Goal: Task Accomplishment & Management: Complete application form

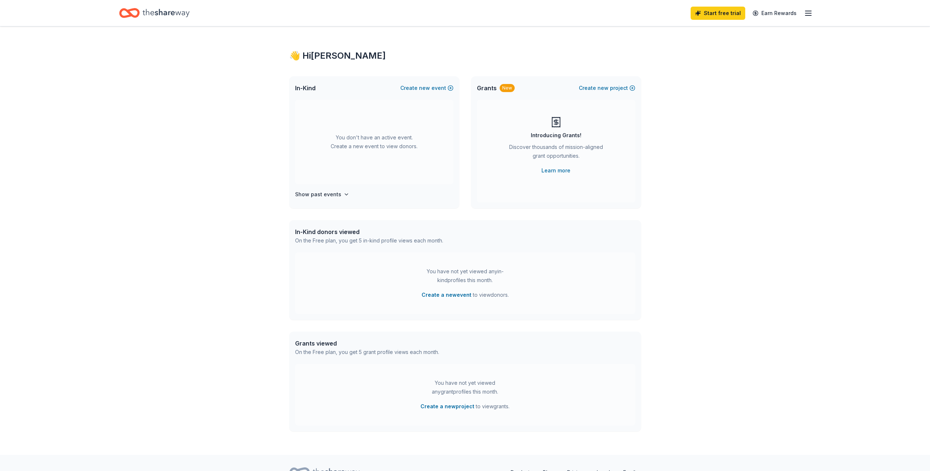
click at [173, 12] on icon "Home" at bounding box center [166, 13] width 47 height 8
click at [154, 14] on icon "Home" at bounding box center [166, 13] width 47 height 8
click at [138, 8] on icon "Home" at bounding box center [129, 12] width 21 height 17
click at [155, 10] on icon "Home" at bounding box center [166, 12] width 47 height 15
click at [776, 16] on link "Earn Rewards" at bounding box center [774, 13] width 53 height 13
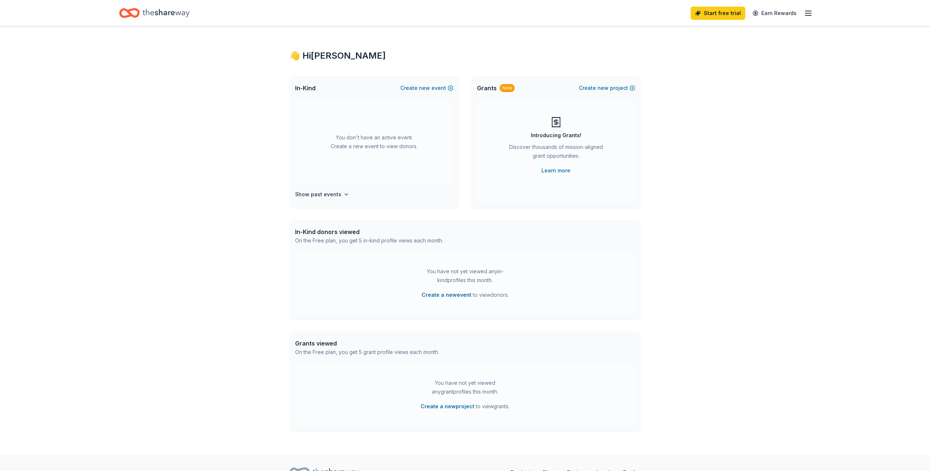
click at [805, 14] on icon "button" at bounding box center [808, 13] width 9 height 9
click at [722, 62] on link "Account" at bounding box center [720, 65] width 23 height 7
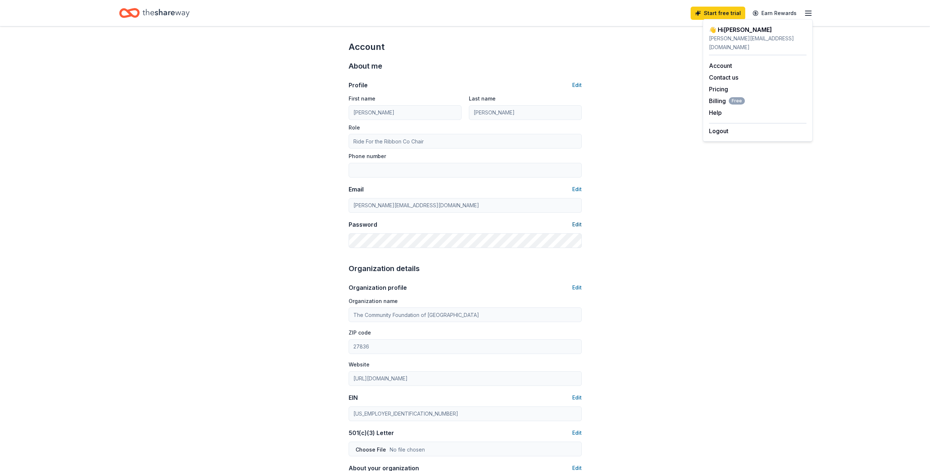
click at [576, 225] on button "Edit" at bounding box center [577, 224] width 10 height 9
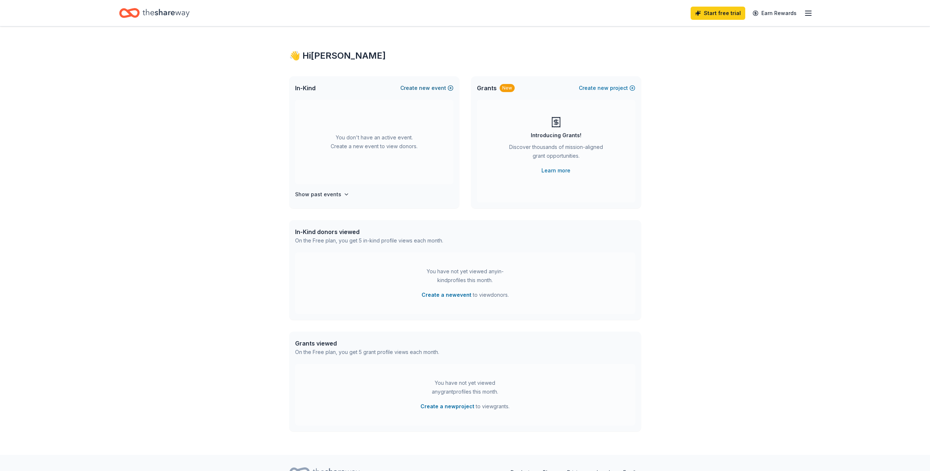
click at [429, 88] on span "new" at bounding box center [424, 88] width 11 height 9
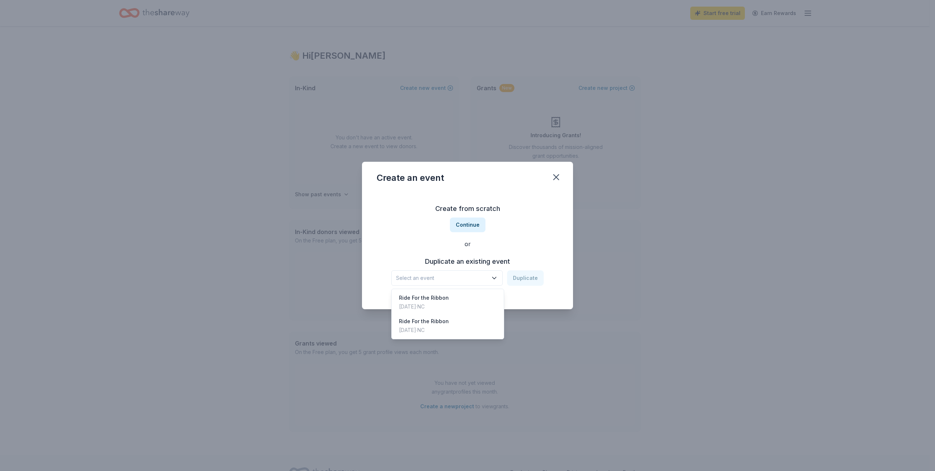
click at [465, 277] on span "Select an event" at bounding box center [442, 277] width 92 height 9
click at [445, 302] on div "Ride For the Ribbon" at bounding box center [424, 297] width 50 height 9
click at [533, 280] on button "Duplicate" at bounding box center [525, 277] width 37 height 15
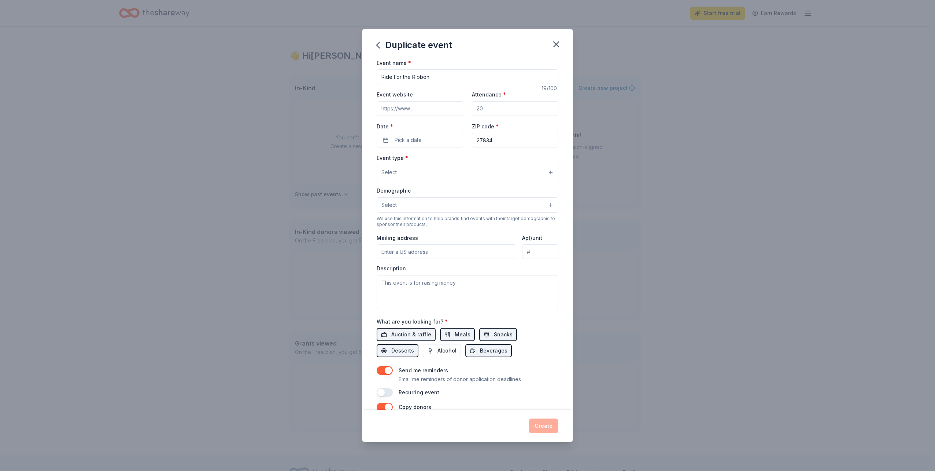
click at [432, 107] on input "Event website" at bounding box center [420, 108] width 86 height 15
click at [429, 109] on input "Event website" at bounding box center [420, 108] width 86 height 15
type input "www.ridefortheribbonnc.com"
type input "150"
click at [400, 143] on span "Pick a date" at bounding box center [408, 140] width 27 height 9
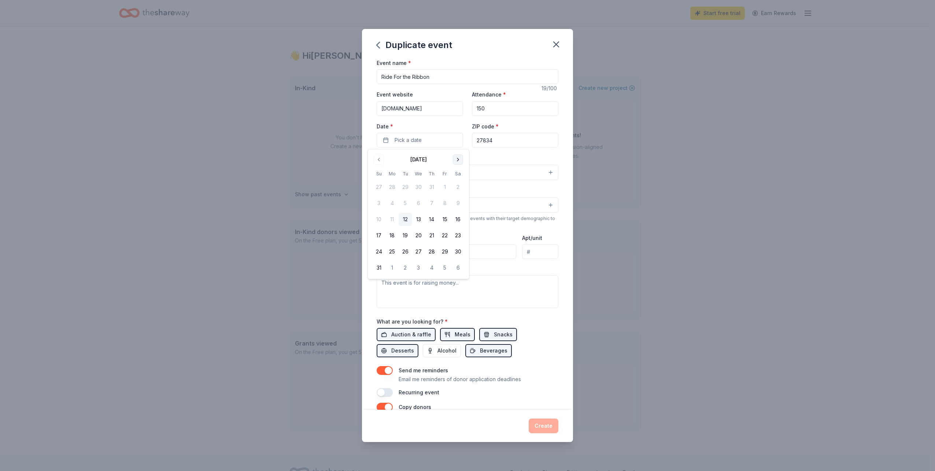
click at [456, 159] on button "Go to next month" at bounding box center [458, 159] width 10 height 10
click at [461, 233] on button "27" at bounding box center [458, 235] width 13 height 13
click at [492, 161] on div "Event type * Select" at bounding box center [468, 166] width 182 height 27
click at [427, 172] on button "Select" at bounding box center [468, 172] width 182 height 15
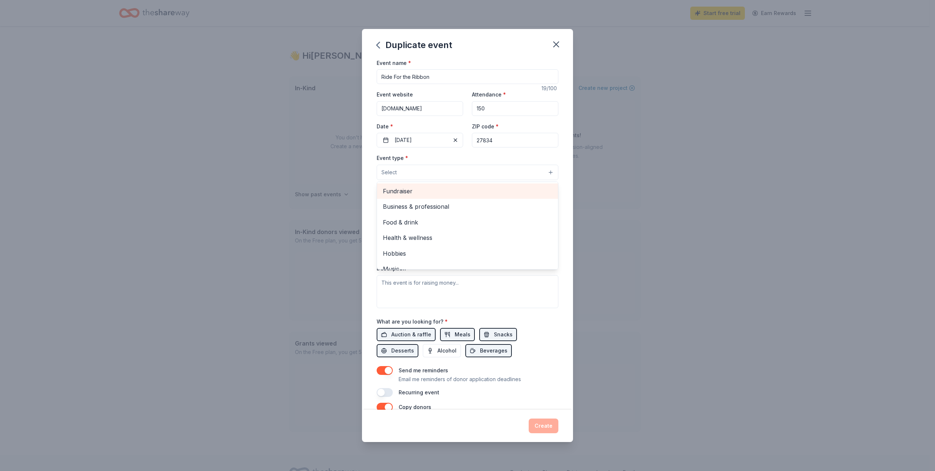
click at [416, 192] on span "Fundraiser" at bounding box center [467, 191] width 169 height 10
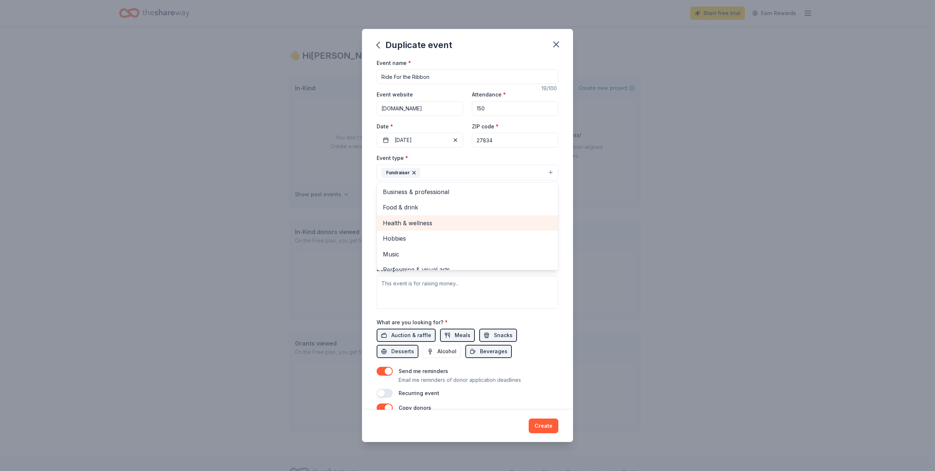
click at [417, 219] on span "Health & wellness" at bounding box center [467, 223] width 169 height 10
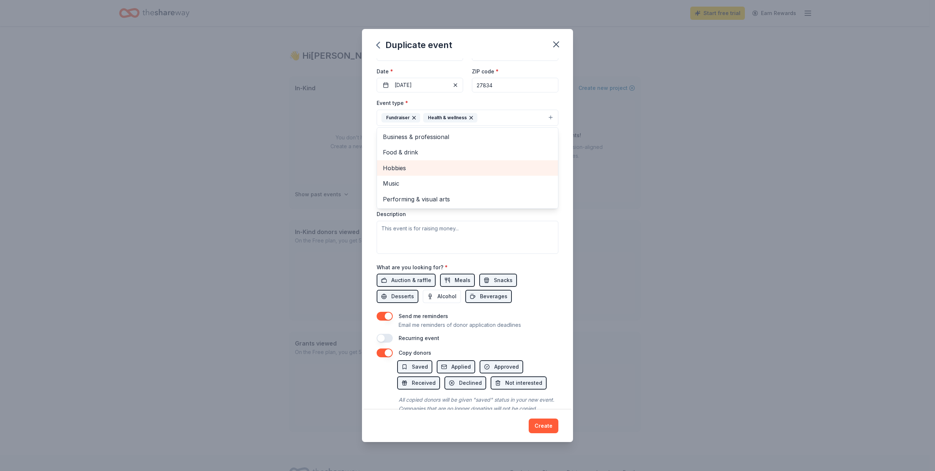
scroll to position [73, 0]
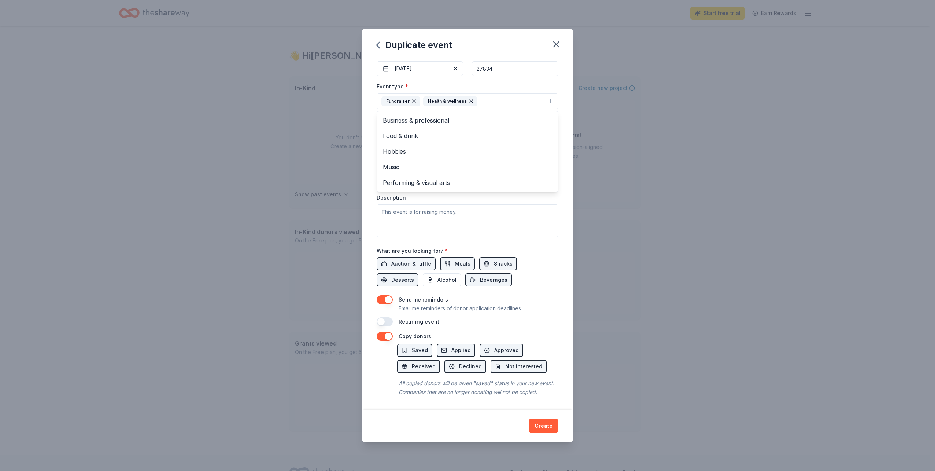
click at [484, 213] on div "Event type * Fundraiser Health & wellness Business & professional Food & drink …" at bounding box center [468, 159] width 182 height 155
click at [465, 216] on textarea at bounding box center [468, 220] width 182 height 33
type textarea "B"
click at [402, 220] on textarea "Breast cancer fundraiser to assist local patients and their families" at bounding box center [468, 220] width 182 height 33
click at [545, 213] on textarea "Breast cancer fundraiser to assist local patients and their families" at bounding box center [468, 220] width 182 height 33
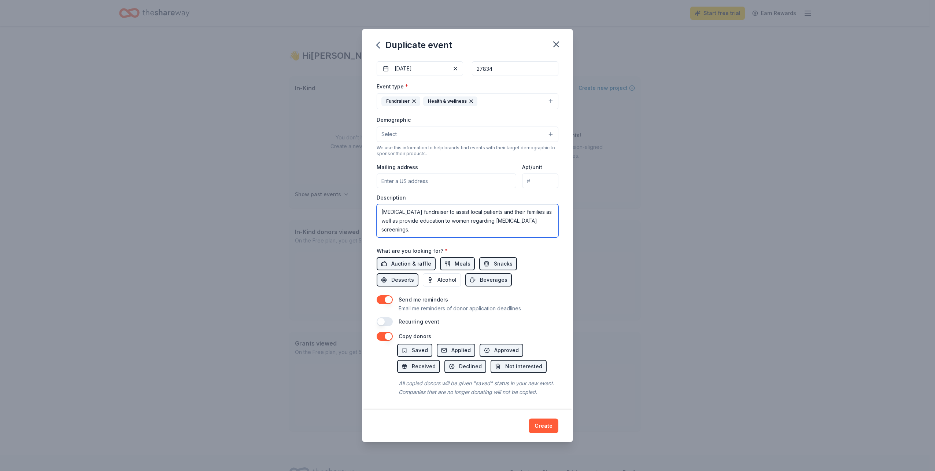
type textarea "[MEDICAL_DATA] fundraiser to assist local patients and their families as well a…"
click at [412, 262] on span "Auction & raffle" at bounding box center [411, 263] width 40 height 9
click at [445, 282] on span "Alcohol" at bounding box center [447, 279] width 19 height 9
click at [441, 280] on span "Alcohol" at bounding box center [447, 279] width 19 height 9
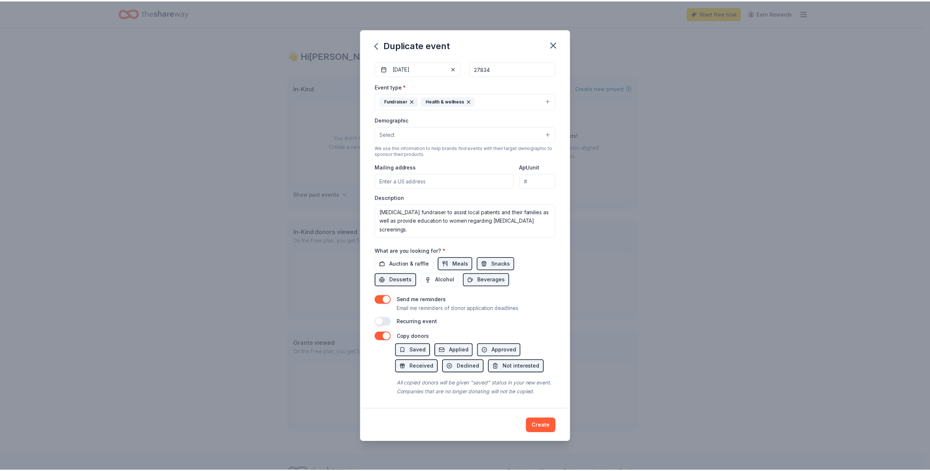
scroll to position [80, 0]
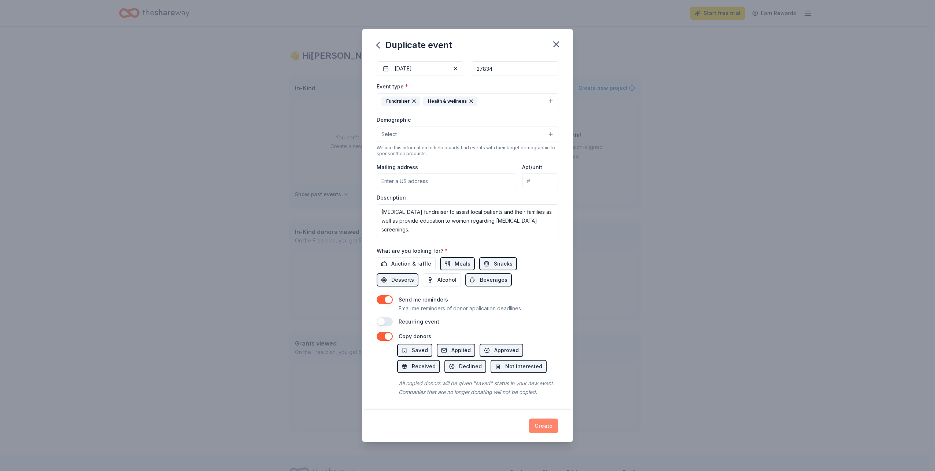
click at [537, 424] on button "Create" at bounding box center [544, 425] width 30 height 15
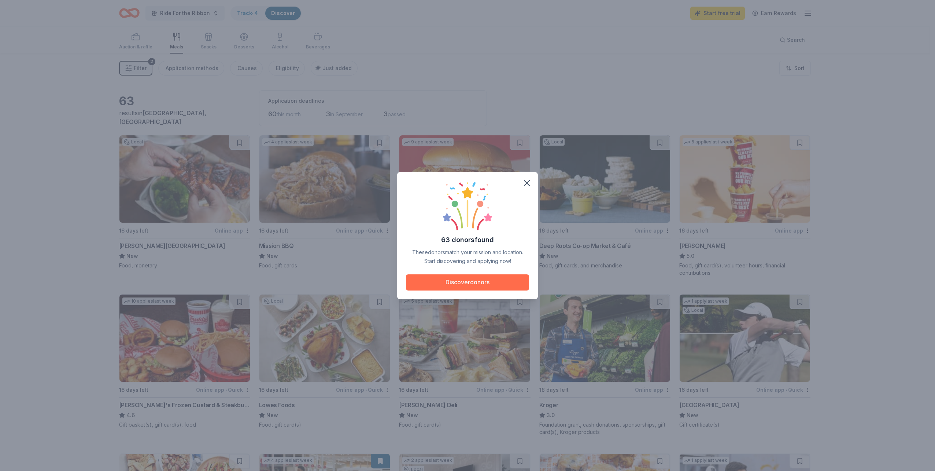
click at [492, 280] on button "Discover donors" at bounding box center [467, 282] width 123 height 16
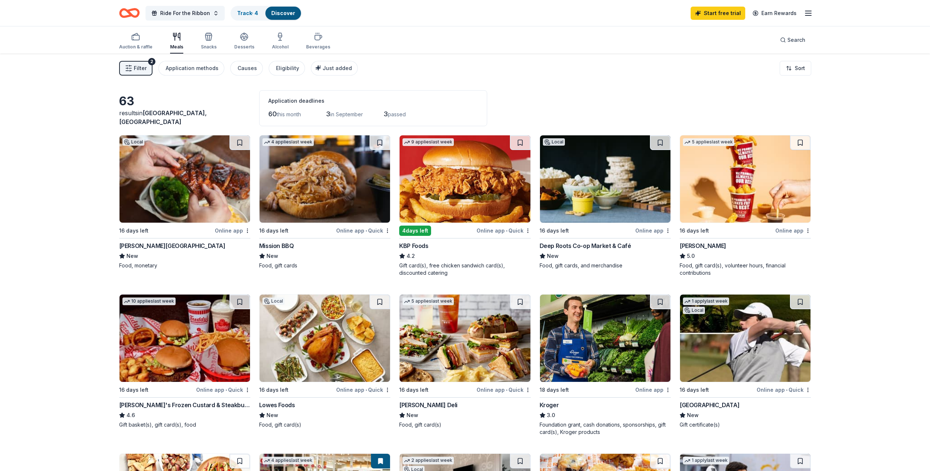
click at [173, 211] on img at bounding box center [184, 178] width 130 height 87
click at [365, 227] on div "Online app • Quick" at bounding box center [363, 230] width 54 height 9
click at [308, 354] on img at bounding box center [324, 337] width 130 height 87
click at [731, 189] on img at bounding box center [745, 178] width 130 height 87
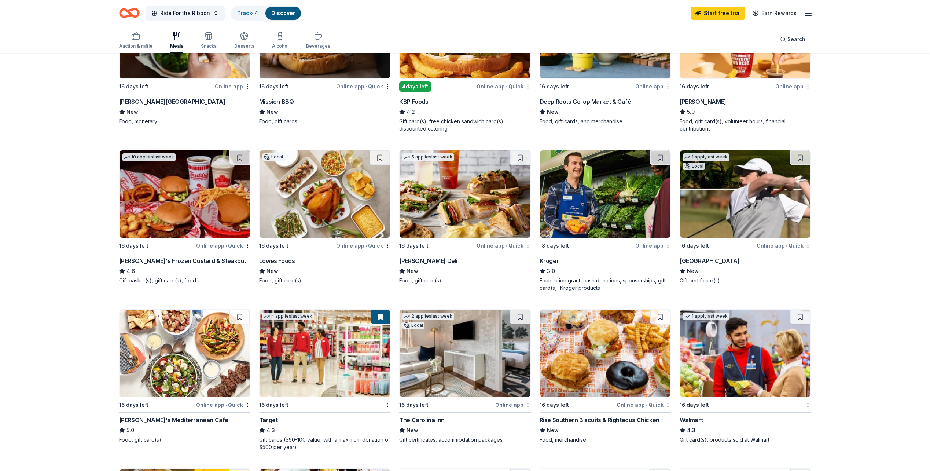
scroll to position [147, 0]
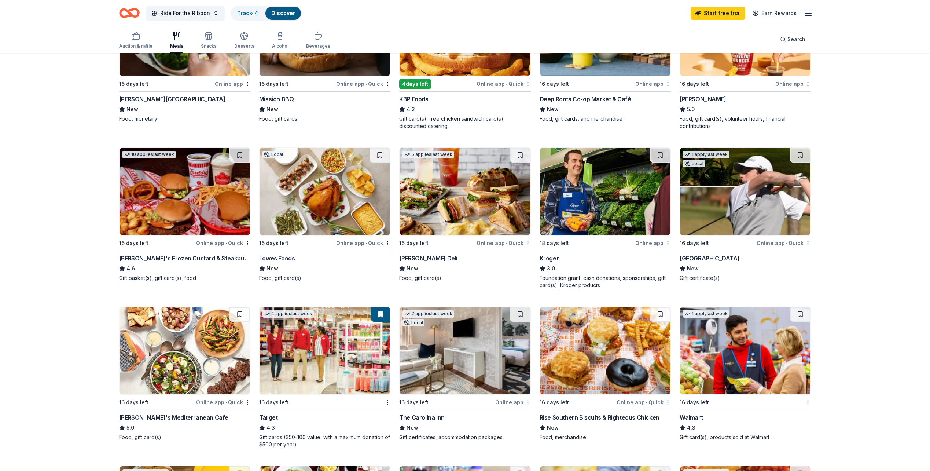
click at [481, 178] on img at bounding box center [465, 191] width 130 height 87
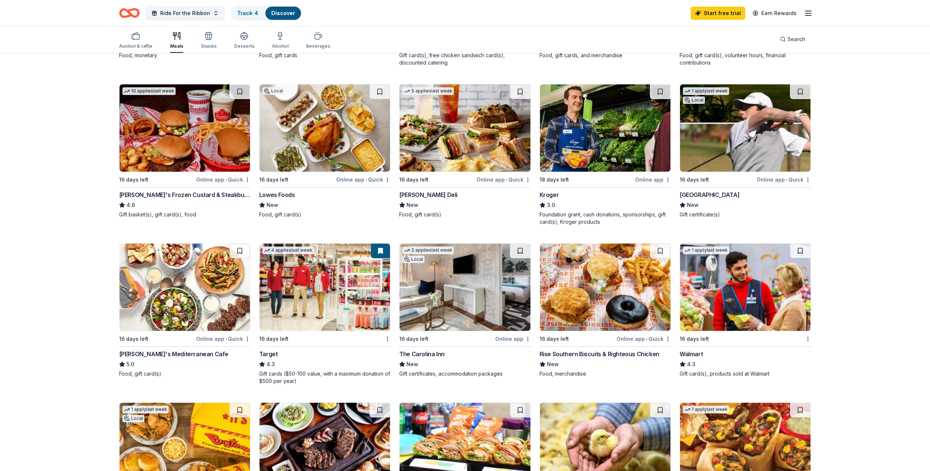
scroll to position [220, 0]
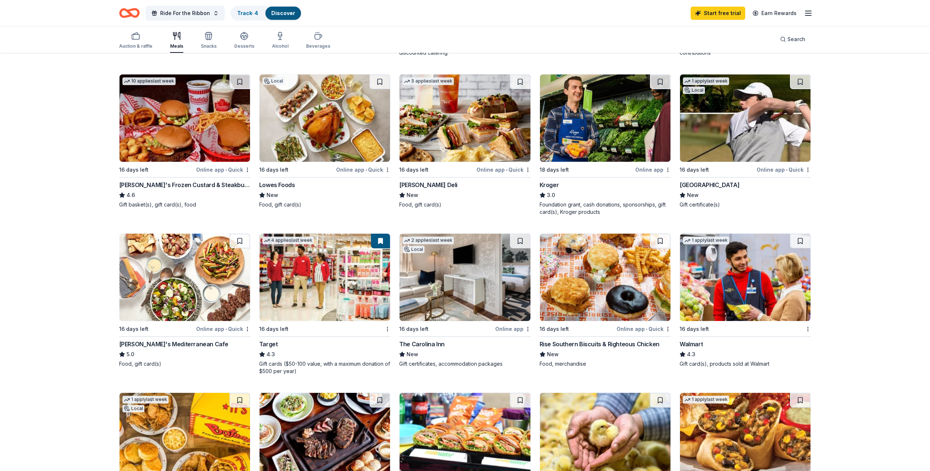
click at [343, 259] on img at bounding box center [324, 276] width 130 height 87
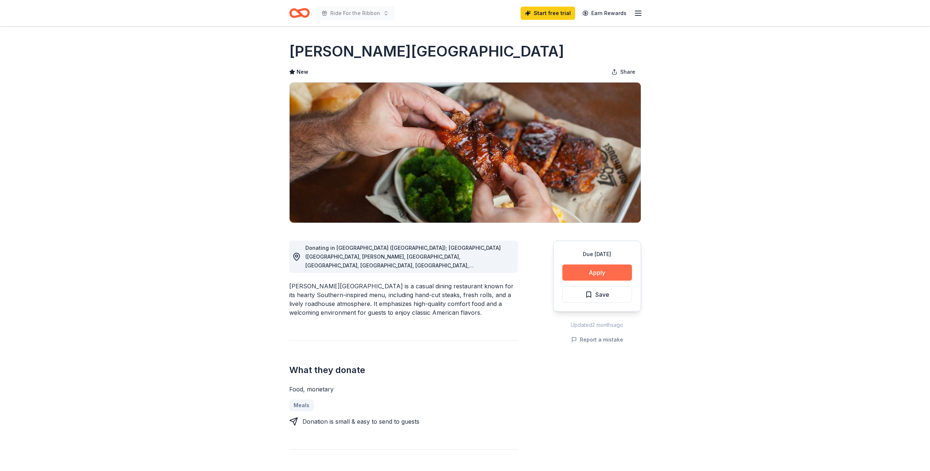
click at [587, 270] on button "Apply" at bounding box center [597, 272] width 70 height 16
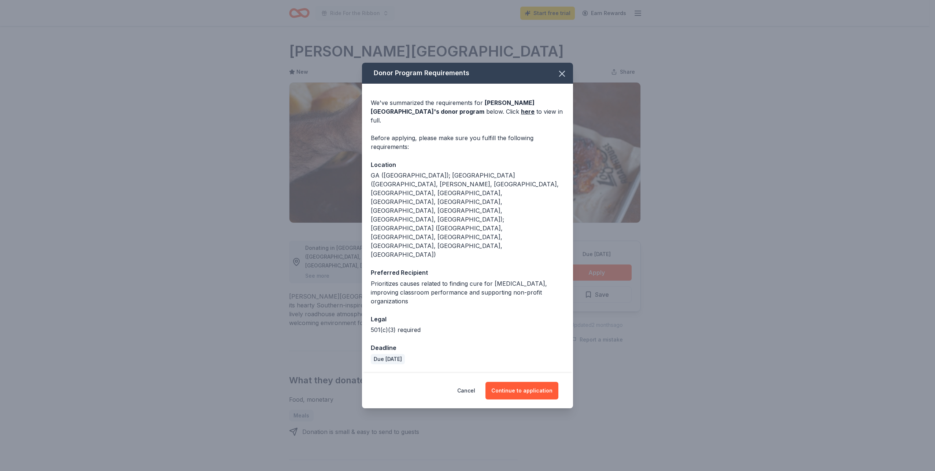
click at [521, 373] on div "Cancel Continue to application" at bounding box center [467, 390] width 211 height 35
click at [522, 382] on button "Continue to application" at bounding box center [522, 391] width 73 height 18
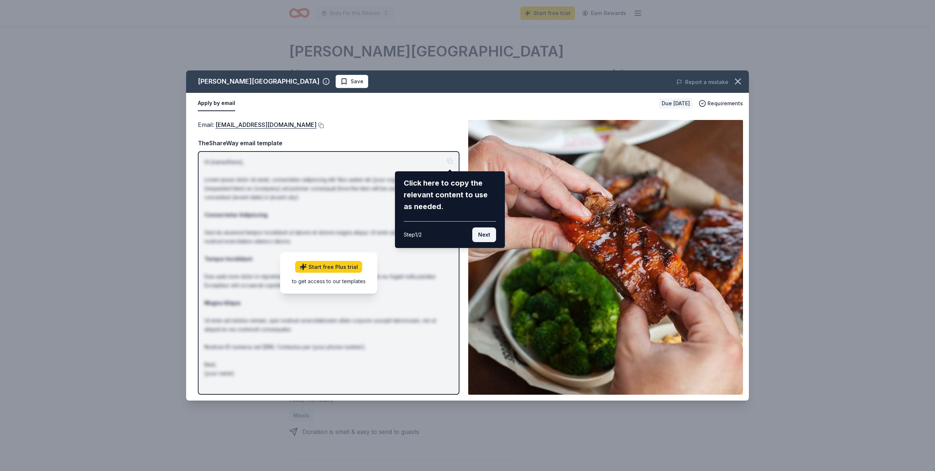
click at [486, 236] on button "Next" at bounding box center [484, 234] width 24 height 15
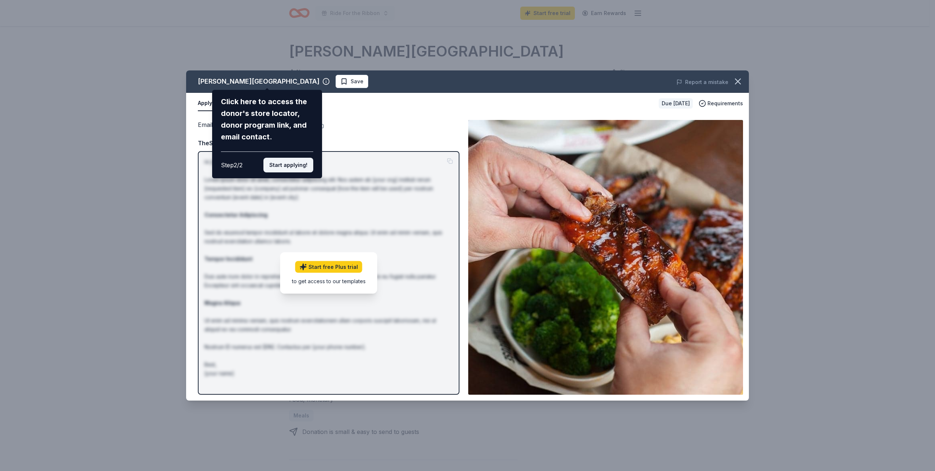
click at [276, 167] on button "Start applying!" at bounding box center [289, 165] width 50 height 15
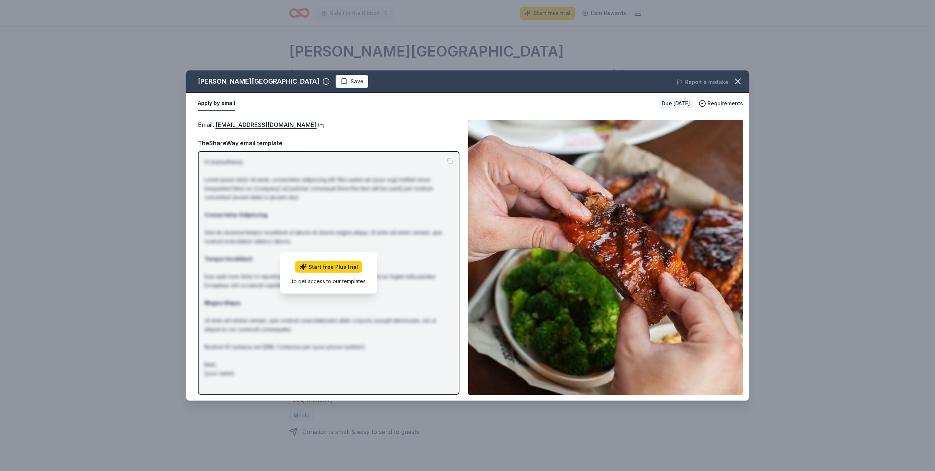
click at [210, 102] on button "Apply by email" at bounding box center [216, 103] width 37 height 15
click at [217, 102] on button "Apply by email" at bounding box center [216, 103] width 37 height 15
click at [336, 268] on link "Start free Plus trial" at bounding box center [328, 267] width 67 height 12
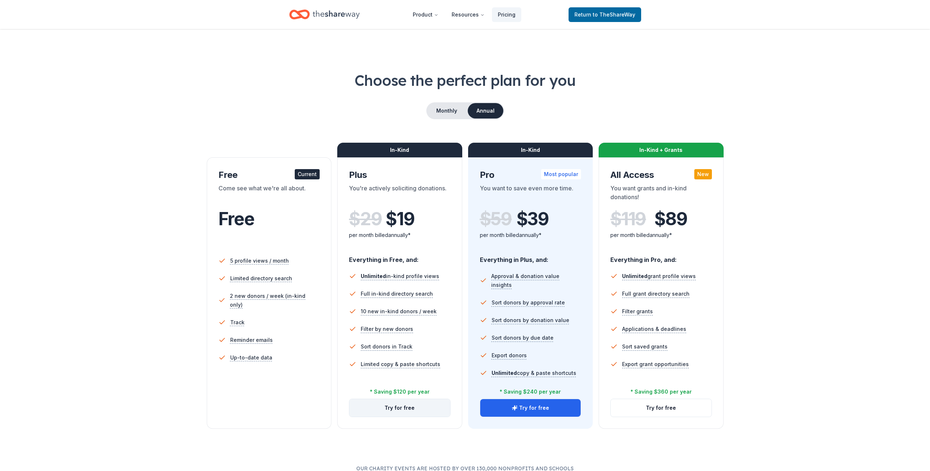
click at [401, 414] on button "Try for free" at bounding box center [399, 408] width 101 height 18
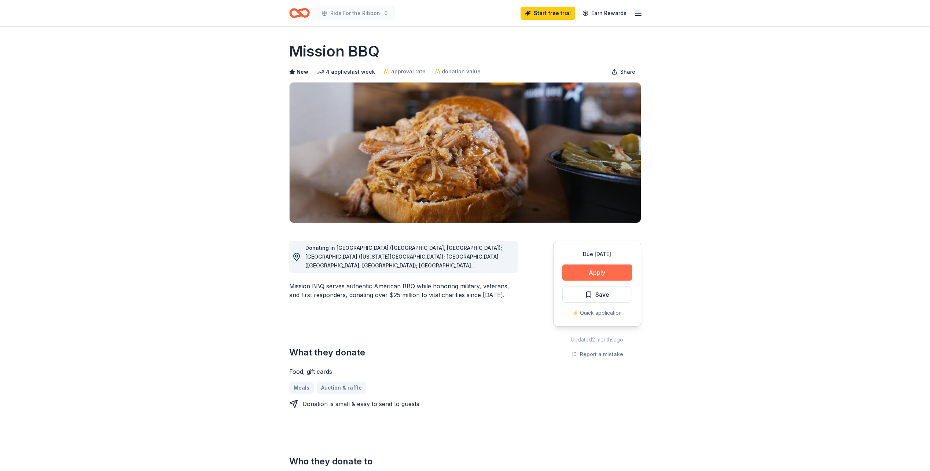
click at [596, 272] on button "Apply" at bounding box center [597, 272] width 70 height 16
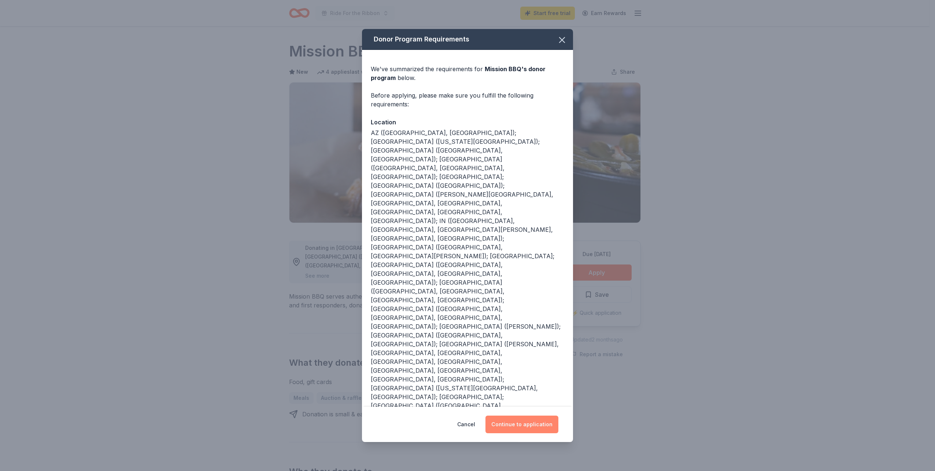
click at [530, 415] on button "Continue to application" at bounding box center [522, 424] width 73 height 18
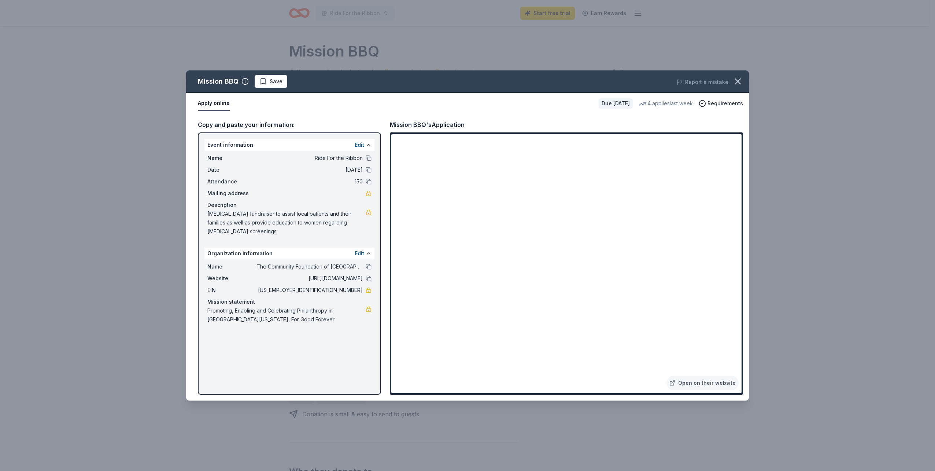
click at [338, 320] on span "Promoting, Enabling and Celebrating Philanthropy in [GEOGRAPHIC_DATA][US_STATE]…" at bounding box center [286, 315] width 158 height 18
drag, startPoint x: 298, startPoint y: 324, endPoint x: 282, endPoint y: 313, distance: 19.9
click at [207, 238] on div "Event information Edit Name Ride For the Ribbon Date 09/27/25 Attendance 150 Ma…" at bounding box center [289, 263] width 183 height 262
click at [211, 125] on div "Copy and paste your information:" at bounding box center [289, 125] width 183 height 10
drag, startPoint x: 210, startPoint y: 144, endPoint x: 228, endPoint y: 153, distance: 19.7
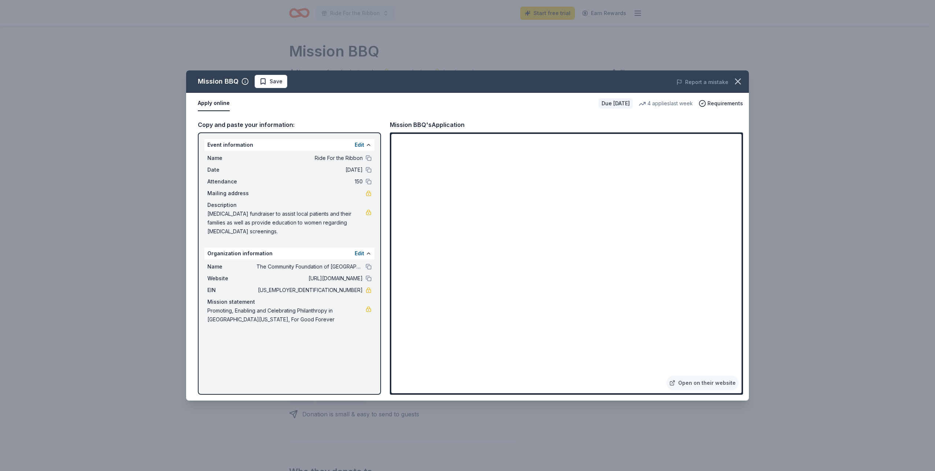
click at [228, 153] on div "Event information Edit Name Ride For the Ribbon Date 09/27/25 Attendance 150 Ma…" at bounding box center [290, 189] width 170 height 100
click at [206, 102] on button "Apply online" at bounding box center [214, 103] width 32 height 15
click at [213, 101] on button "Apply online" at bounding box center [214, 103] width 32 height 15
click at [713, 385] on link "Open on their website" at bounding box center [703, 382] width 72 height 15
click at [723, 102] on span "Requirements" at bounding box center [726, 103] width 36 height 9
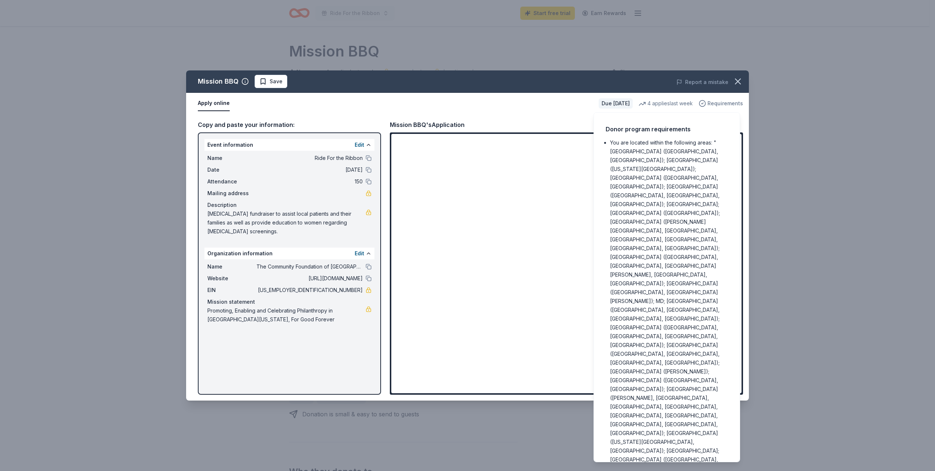
click at [720, 105] on span "Requirements" at bounding box center [726, 103] width 36 height 9
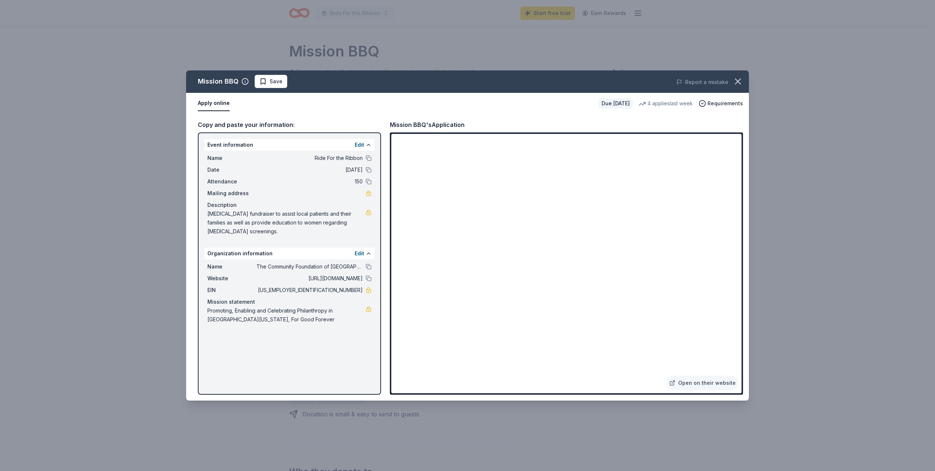
click at [217, 103] on button "Apply online" at bounding box center [214, 103] width 32 height 15
click at [217, 104] on button "Apply online" at bounding box center [214, 103] width 32 height 15
click at [736, 82] on icon "button" at bounding box center [738, 81] width 10 height 10
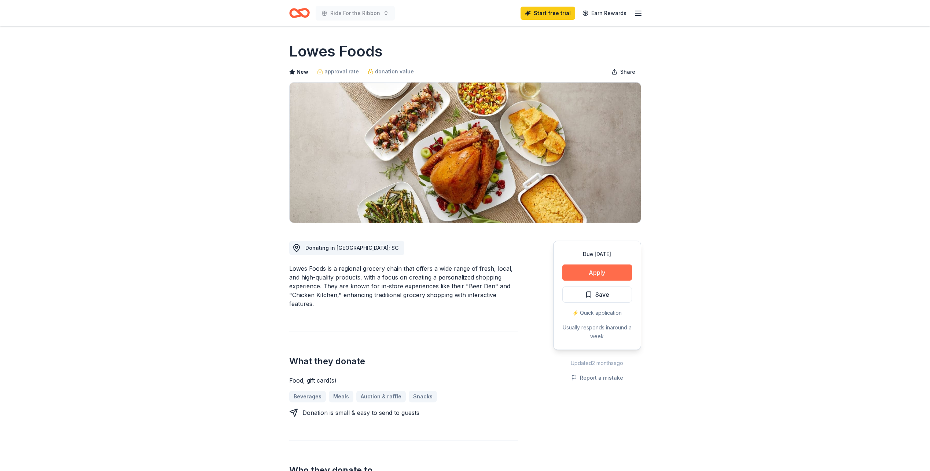
click at [586, 272] on button "Apply" at bounding box center [597, 272] width 70 height 16
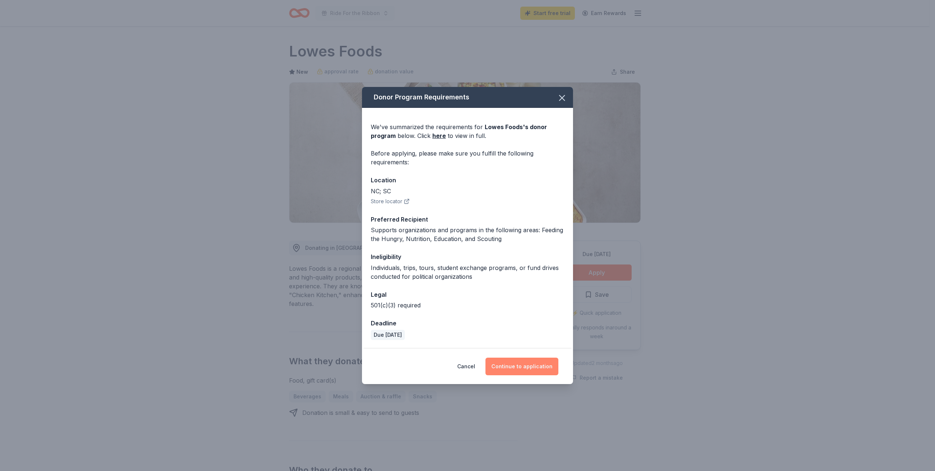
click at [516, 370] on button "Continue to application" at bounding box center [522, 366] width 73 height 18
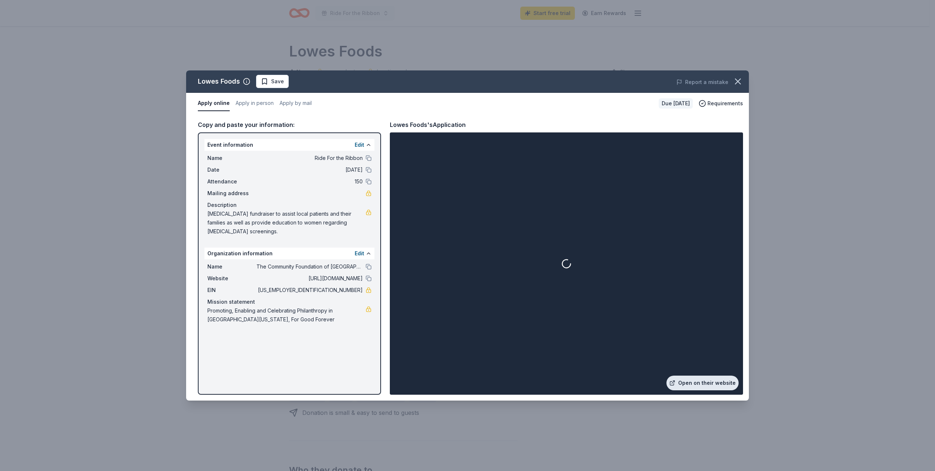
click at [697, 385] on link "Open on their website" at bounding box center [703, 382] width 72 height 15
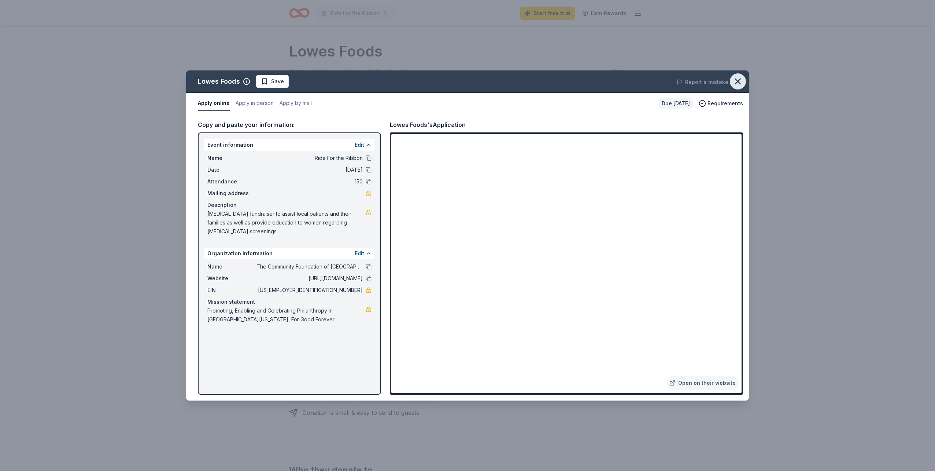
drag, startPoint x: 741, startPoint y: 82, endPoint x: 738, endPoint y: 85, distance: 4.5
click at [741, 82] on icon "button" at bounding box center [738, 81] width 10 height 10
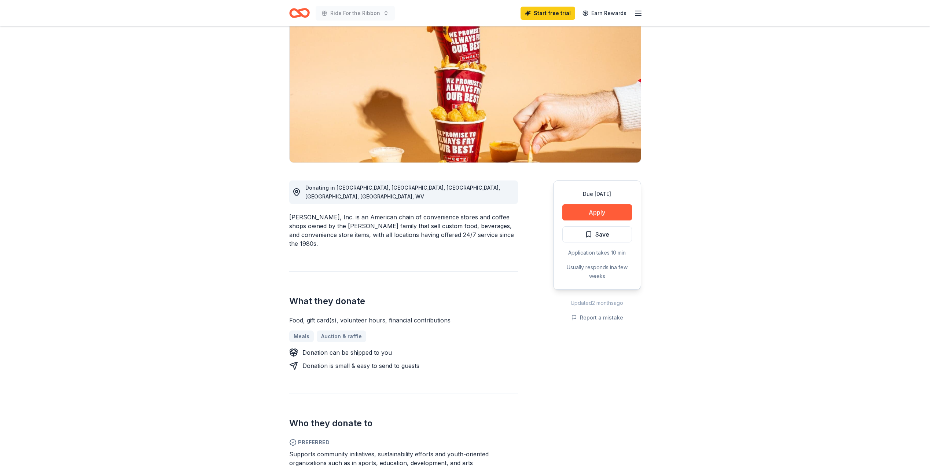
scroll to position [73, 0]
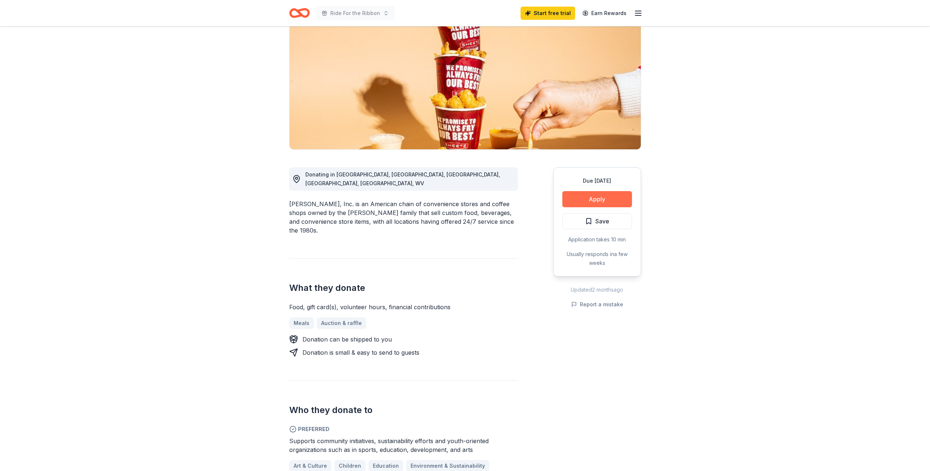
click at [588, 198] on button "Apply" at bounding box center [597, 199] width 70 height 16
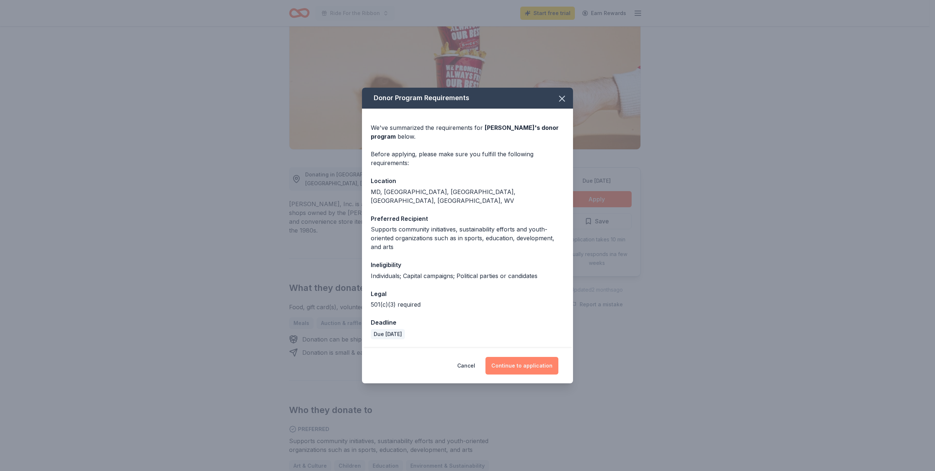
click at [527, 359] on button "Continue to application" at bounding box center [522, 366] width 73 height 18
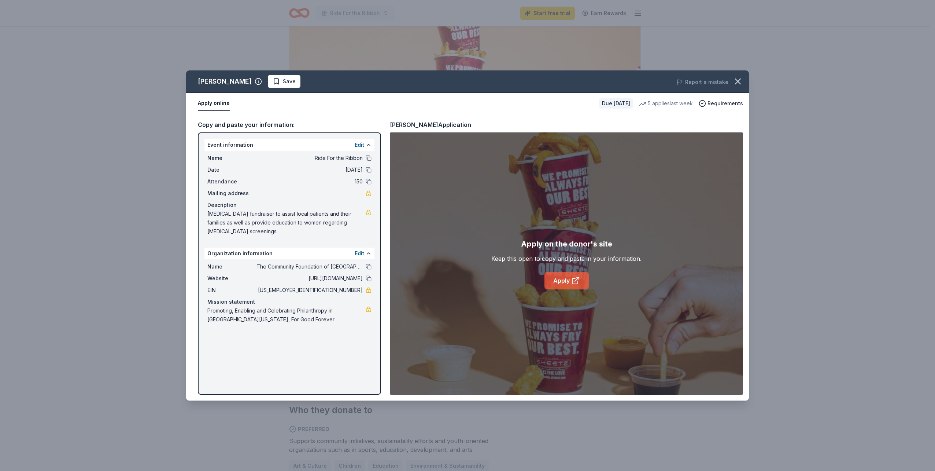
click at [562, 281] on link "Apply" at bounding box center [567, 281] width 44 height 18
click at [740, 83] on icon "button" at bounding box center [738, 81] width 5 height 5
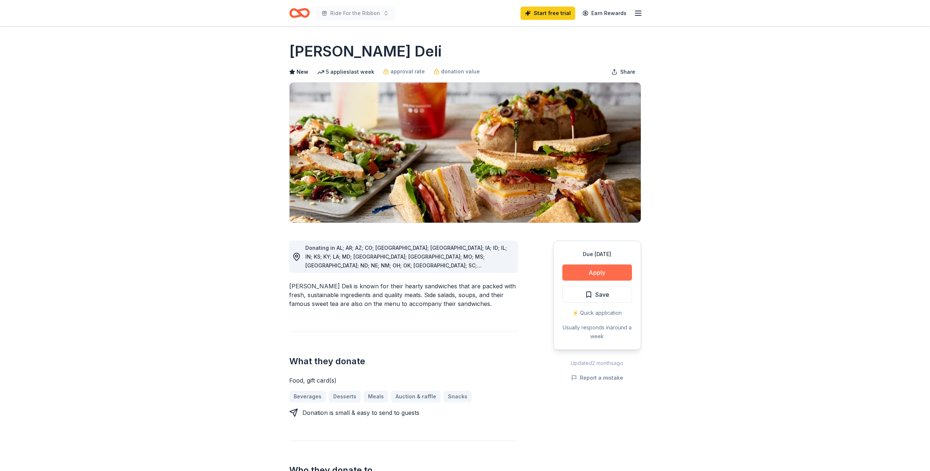
click at [570, 270] on button "Apply" at bounding box center [597, 272] width 70 height 16
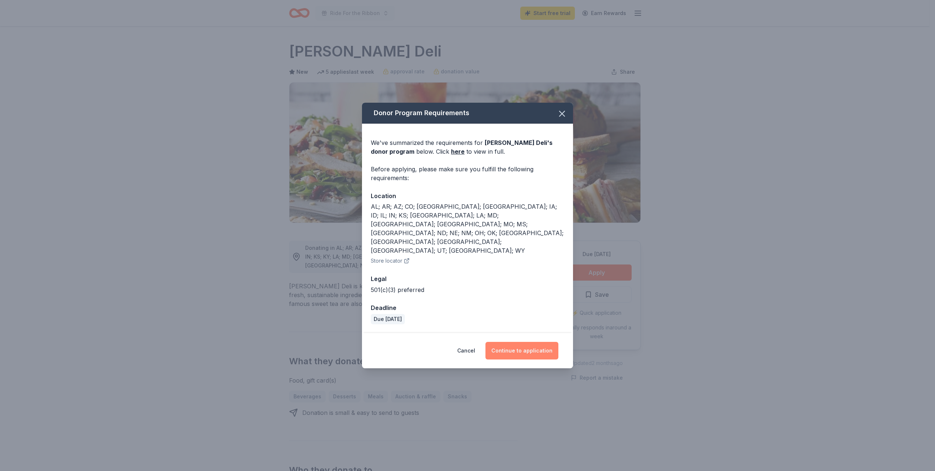
click at [512, 342] on button "Continue to application" at bounding box center [522, 351] width 73 height 18
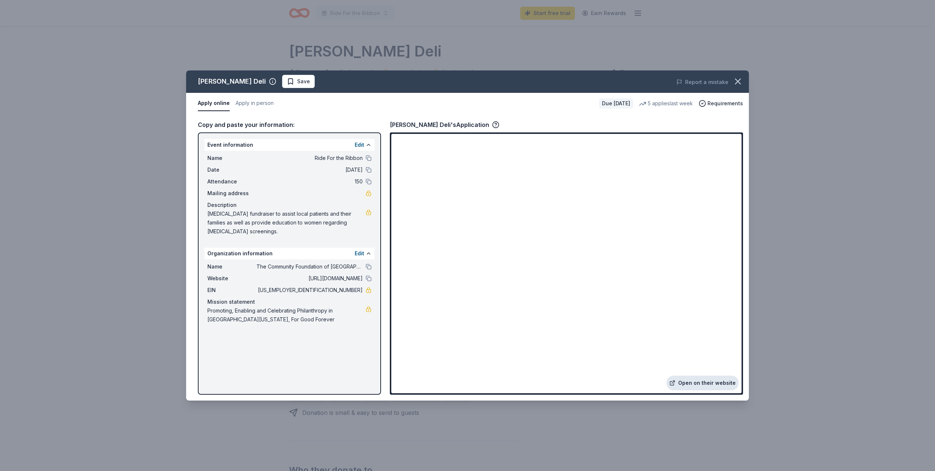
click at [685, 384] on link "Open on their website" at bounding box center [703, 382] width 72 height 15
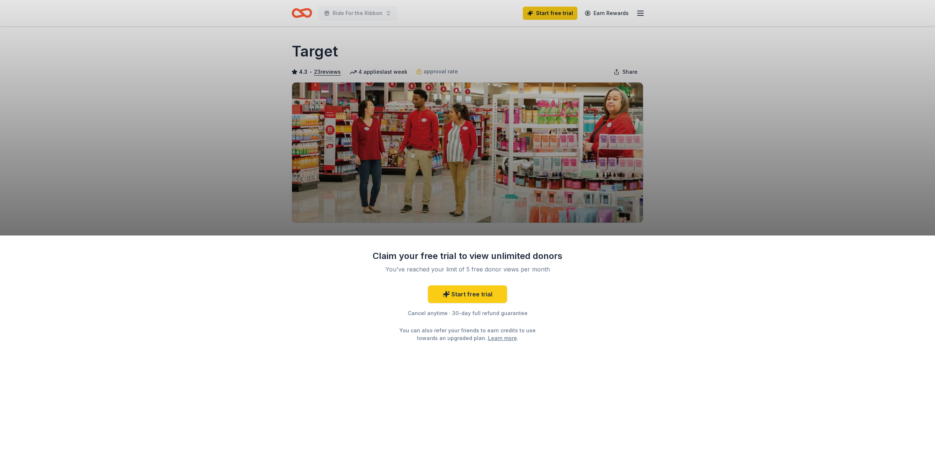
click at [709, 190] on div "Claim your free trial to view unlimited donors You've reached your limit of 5 f…" at bounding box center [467, 235] width 935 height 471
